Goal: Task Accomplishment & Management: Use online tool/utility

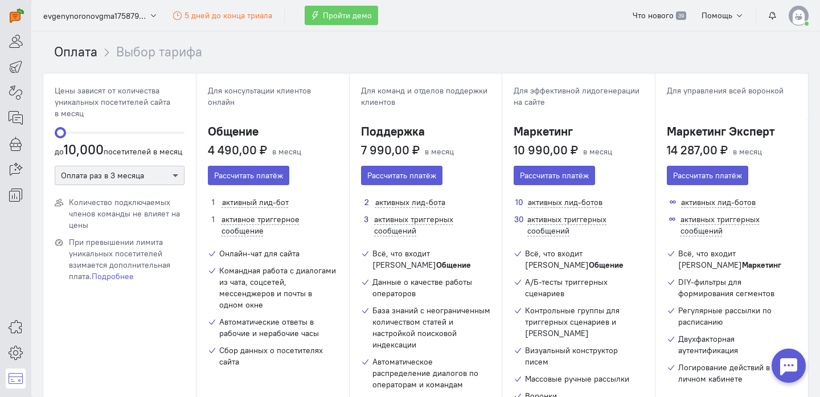
click at [178, 175] on span at bounding box center [177, 175] width 14 height 11
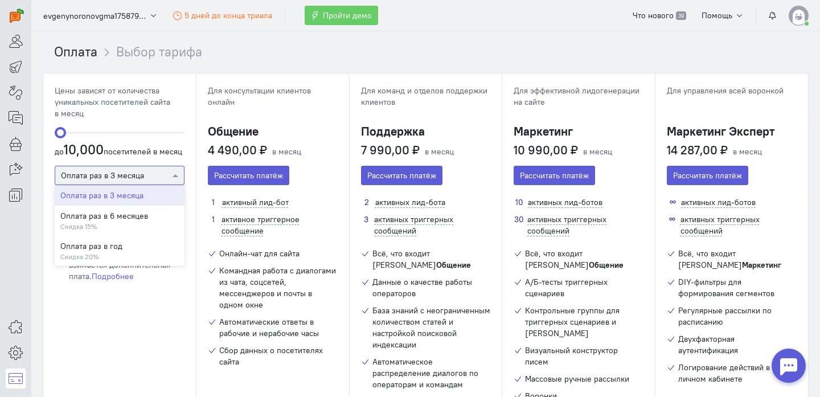
click at [178, 175] on span at bounding box center [177, 175] width 14 height 11
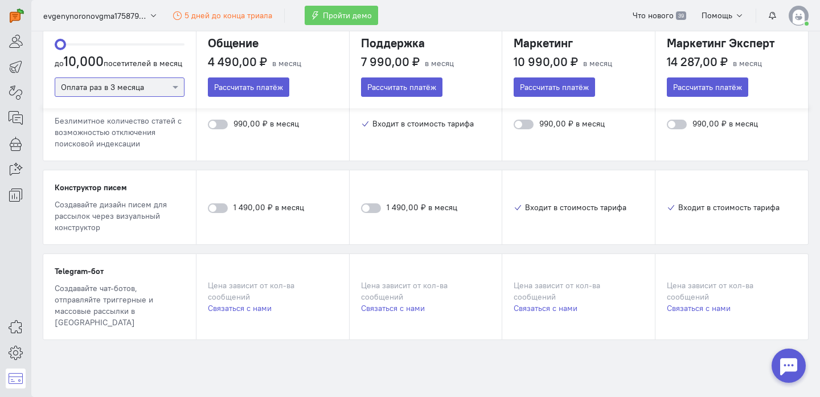
scroll to position [779, 0]
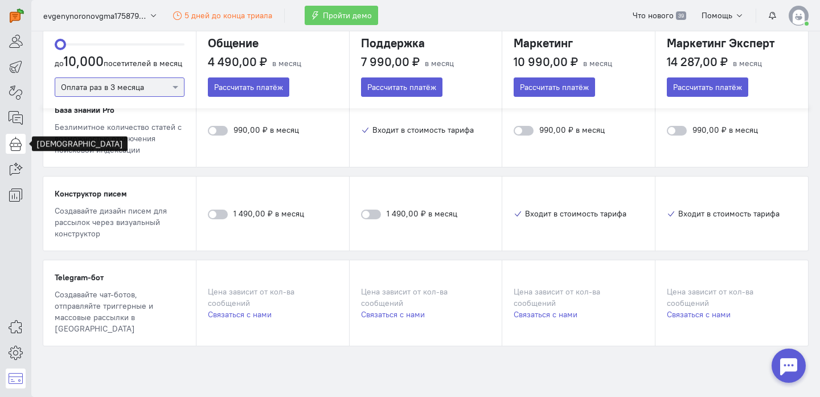
click at [17, 149] on icon at bounding box center [16, 144] width 14 height 14
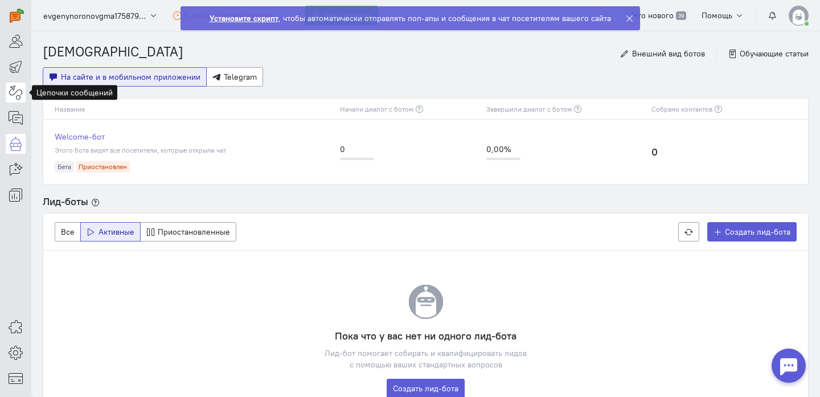
click at [18, 100] on link at bounding box center [16, 93] width 20 height 20
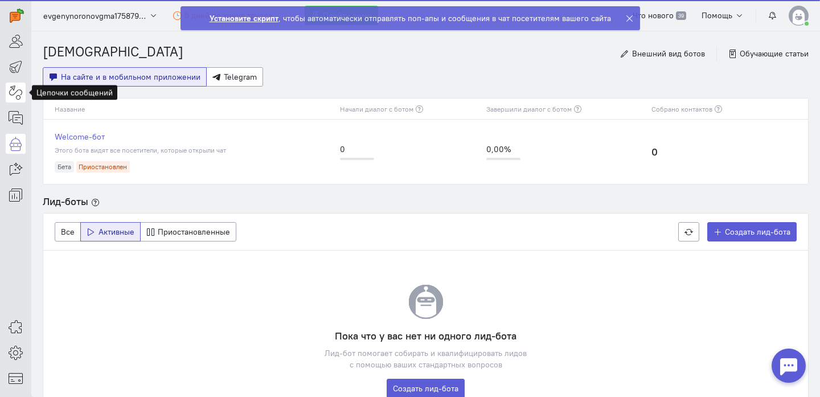
click at [18, 100] on link at bounding box center [16, 93] width 20 height 20
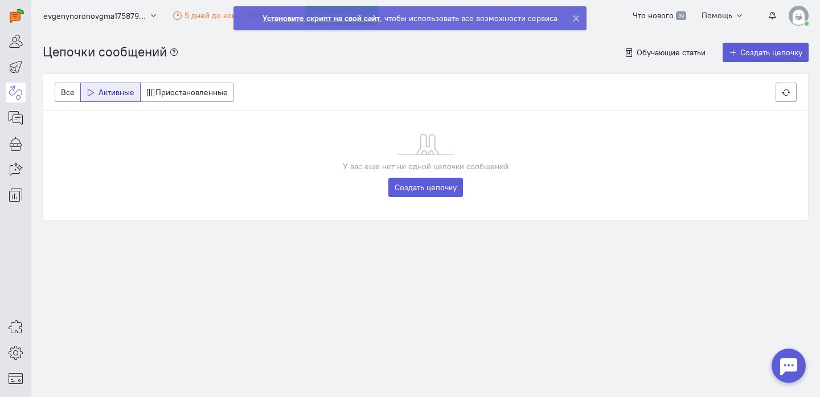
click at [409, 197] on div "У вас еще нет ни одной цепочки сообщений Создать цепочку" at bounding box center [425, 165] width 764 height 109
click at [408, 191] on link "Создать цепочку" at bounding box center [425, 187] width 75 height 19
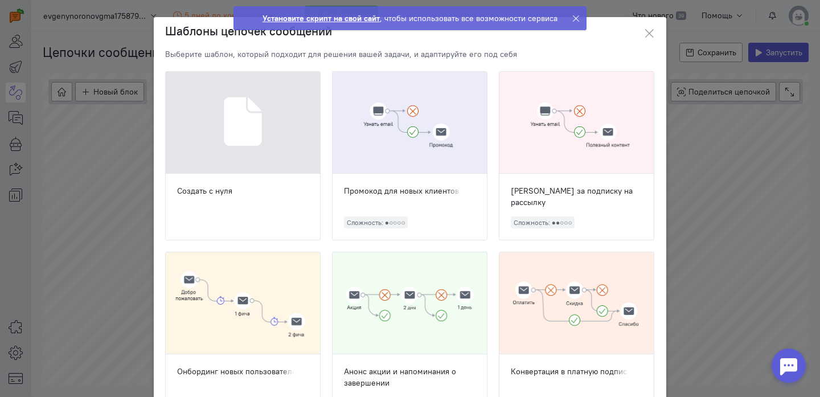
click at [571, 15] on icon at bounding box center [575, 18] width 9 height 9
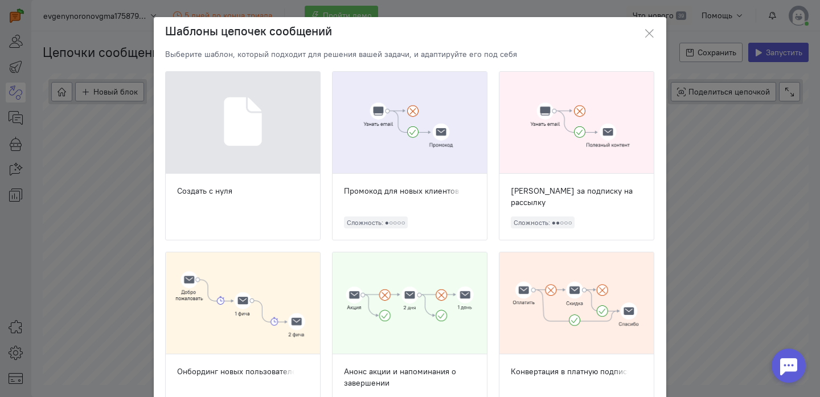
scroll to position [-1, 0]
click at [312, 164] on div at bounding box center [243, 123] width 154 height 102
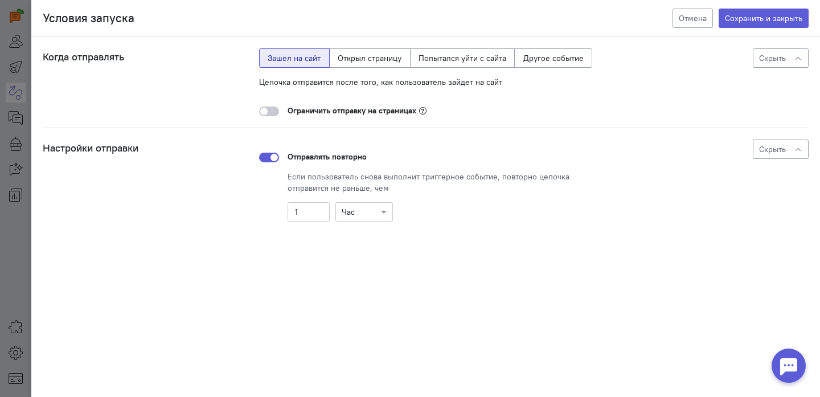
click at [7, 145] on div "Условия запуска Отмена Сохранить и закрыть Когда отправлять Цепочка отправится …" at bounding box center [410, 198] width 820 height 397
click at [688, 20] on button "Отмена" at bounding box center [692, 18] width 40 height 19
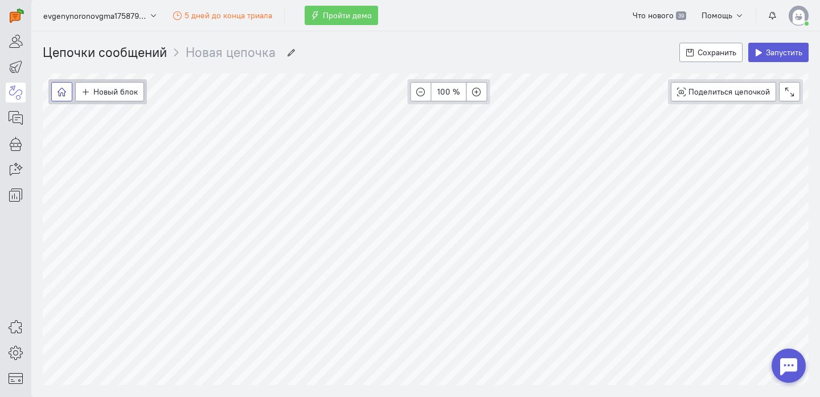
click at [60, 90] on icon "button" at bounding box center [61, 92] width 9 height 9
click at [18, 120] on icon at bounding box center [16, 118] width 14 height 14
